Goal: Information Seeking & Learning: Learn about a topic

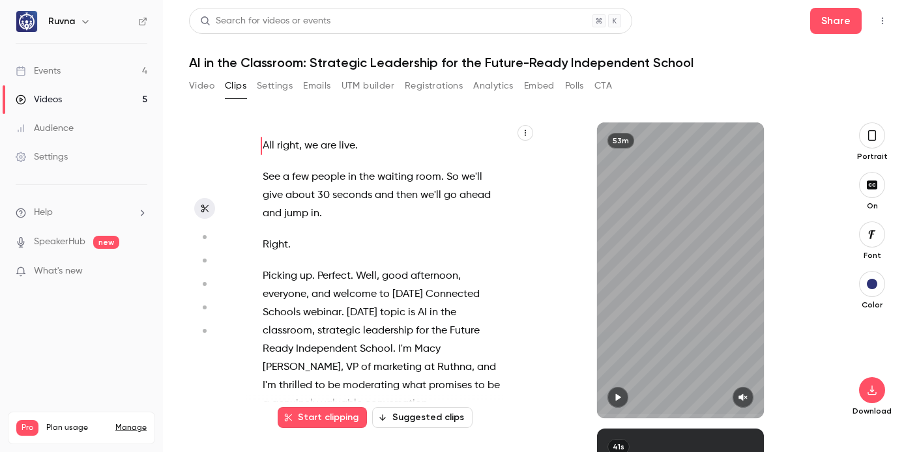
click at [80, 101] on link "Videos 5" at bounding box center [81, 99] width 163 height 29
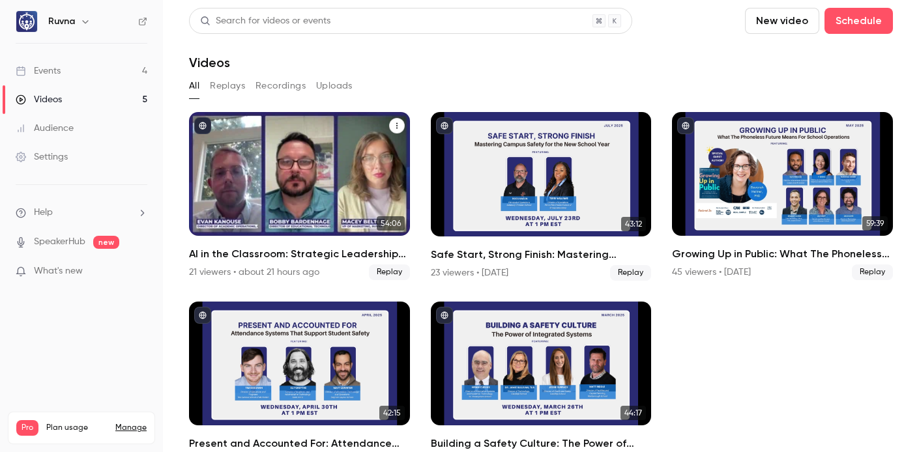
click at [319, 252] on h2 "AI in the Classroom: Strategic Leadership for the Future-Ready Independent Scho…" at bounding box center [299, 254] width 221 height 16
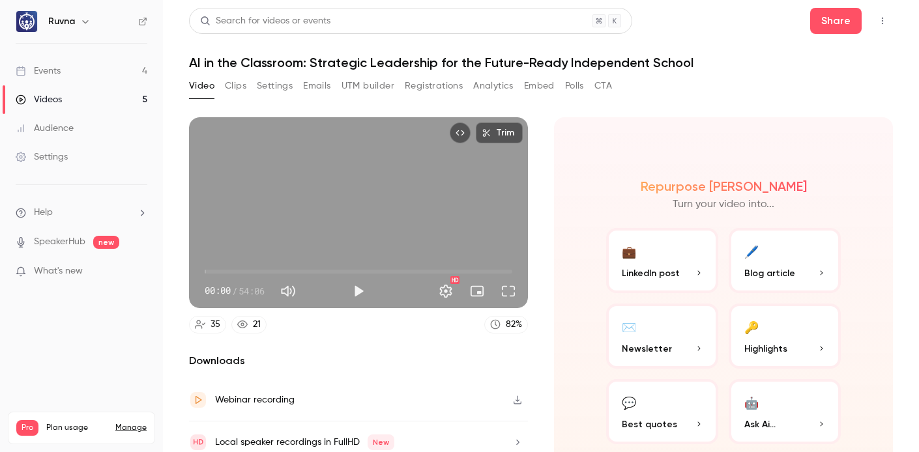
click at [425, 87] on button "Registrations" at bounding box center [434, 86] width 58 height 21
